Goal: Find specific page/section: Find specific page/section

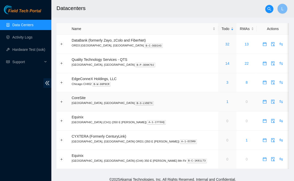
click at [221, 104] on div "1" at bounding box center [227, 102] width 13 height 6
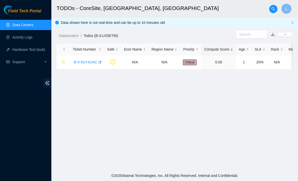
click at [23, 12] on span "Field Tech Portal" at bounding box center [24, 11] width 33 height 5
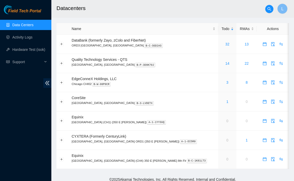
click at [35, 12] on span "Field Tech Portal" at bounding box center [24, 11] width 33 height 5
click at [98, 173] on main "Datacenters L Name Todo RMAs Actions DataBank (formerly Zayo, zColo and FiberNe…" at bounding box center [172, 87] width 242 height 174
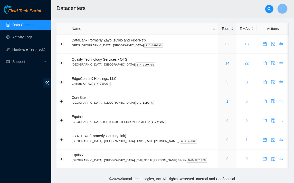
click at [31, 10] on span "Field Tech Portal" at bounding box center [24, 11] width 33 height 5
click at [30, 9] on span "Field Tech Portal" at bounding box center [24, 11] width 33 height 5
click at [27, 158] on div "Field Tech Portal Data Centers Activity Logs Hardware Test (isok) Support" at bounding box center [25, 94] width 51 height 178
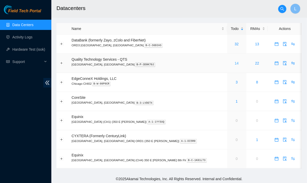
click at [235, 63] on link "14" at bounding box center [237, 63] width 4 height 4
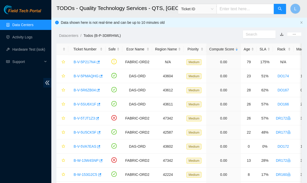
scroll to position [87, 0]
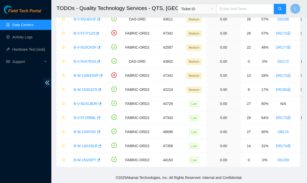
click at [48, 145] on div "Field Tech Portal Data Centers Activity Logs Hardware Test (isok) Support" at bounding box center [25, 94] width 51 height 178
